Goal: Navigation & Orientation: Find specific page/section

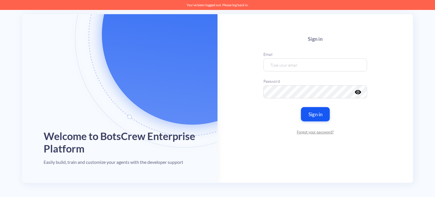
click at [316, 113] on button "Sign in" at bounding box center [315, 114] width 29 height 14
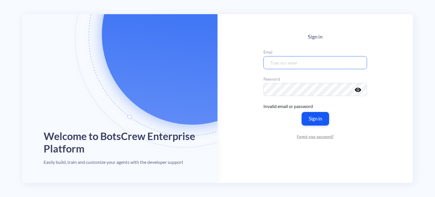
click at [290, 57] on input "email" at bounding box center [316, 62] width 104 height 13
drag, startPoint x: 328, startPoint y: 62, endPoint x: 237, endPoint y: 60, distance: 91.3
click at [237, 60] on main "Sign in Email [PERSON_NAME][EMAIL_ADDRESS][DOMAIN_NAME] Password visibility Inv…" at bounding box center [316, 98] width 196 height 169
type input "[PERSON_NAME][EMAIL_ADDRESS][DOMAIN_NAME]"
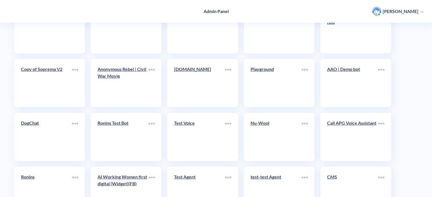
scroll to position [196, 0]
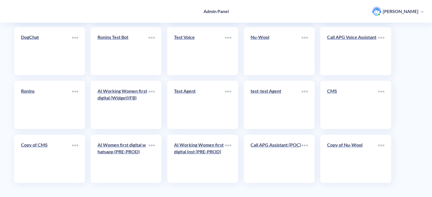
click at [348, 92] on p "CMS" at bounding box center [352, 91] width 51 height 7
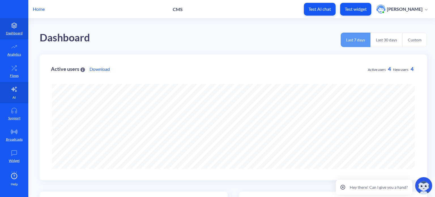
click at [11, 91] on icon at bounding box center [14, 89] width 7 height 7
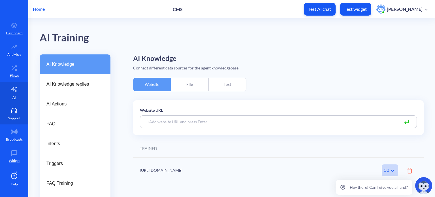
click at [14, 111] on icon at bounding box center [14, 112] width 5 height 2
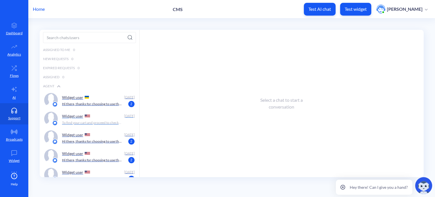
click at [97, 121] on p "To find your cart and proceed to checkout on the CMS website, please follow the…" at bounding box center [92, 122] width 61 height 5
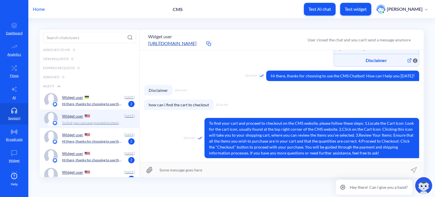
click at [100, 142] on p "Hi there, thanks for choosing to use the CMS Chatbot! How can I help you [DATE]?" at bounding box center [92, 141] width 61 height 5
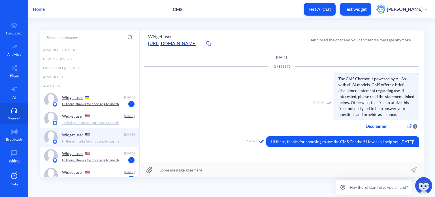
click at [41, 8] on p "Home" at bounding box center [39, 9] width 12 height 7
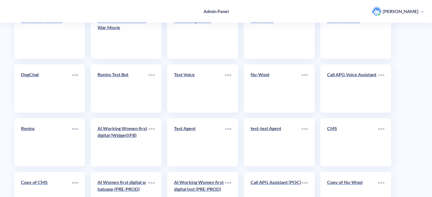
scroll to position [170, 0]
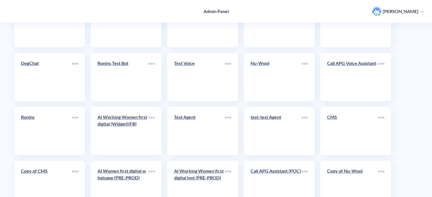
click at [278, 88] on link "Nu-Wool" at bounding box center [276, 77] width 51 height 35
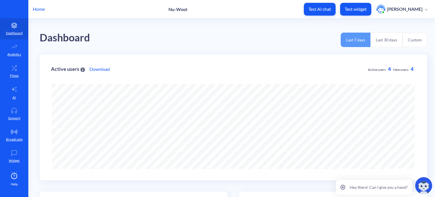
scroll to position [197, 435]
click at [13, 114] on link "Support" at bounding box center [14, 113] width 28 height 21
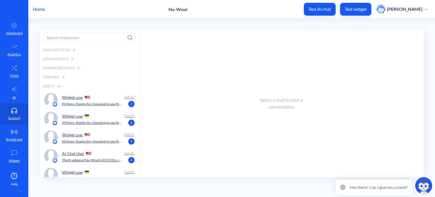
click at [98, 101] on p "Hi there, thanks for choosing to use the Nu-Wool Chatbot! How can I help you [D…" at bounding box center [92, 103] width 61 height 5
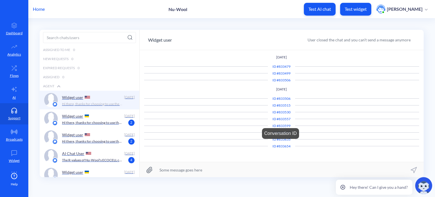
click at [280, 144] on div "ID # 833654" at bounding box center [281, 146] width 27 height 5
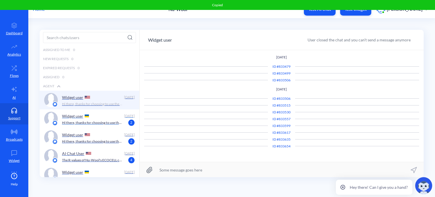
click at [102, 119] on div "Widget user" at bounding box center [92, 116] width 60 height 9
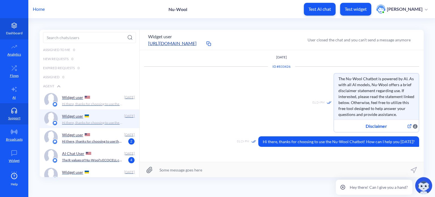
click at [13, 27] on icon at bounding box center [14, 26] width 11 height 6
